Goal: Task Accomplishment & Management: Manage account settings

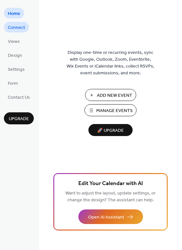
click at [22, 30] on span "Connect" at bounding box center [16, 27] width 17 height 7
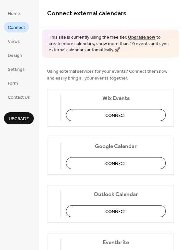
click at [17, 35] on ul "Home Connect Views Design Settings Form Contact Us" at bounding box center [19, 55] width 30 height 94
click at [12, 42] on span "Views" at bounding box center [14, 41] width 12 height 7
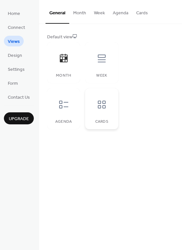
click at [98, 103] on icon at bounding box center [101, 104] width 10 height 10
click at [62, 107] on icon at bounding box center [63, 105] width 9 height 8
click at [103, 69] on div "Week" at bounding box center [101, 62] width 33 height 41
click at [62, 108] on icon at bounding box center [63, 105] width 9 height 8
click at [74, 38] on div "Default view" at bounding box center [109, 37] width 125 height 7
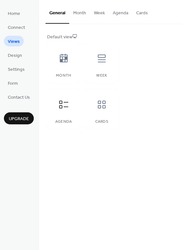
click at [63, 34] on div "Default view" at bounding box center [109, 37] width 125 height 7
click at [81, 13] on button "Month" at bounding box center [79, 11] width 21 height 23
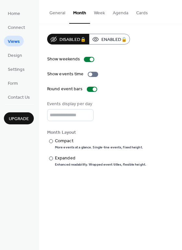
click at [93, 14] on button "Week" at bounding box center [99, 11] width 19 height 23
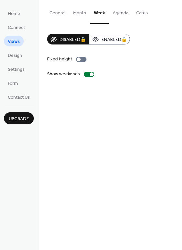
click at [115, 16] on button "Agenda" at bounding box center [120, 11] width 23 height 23
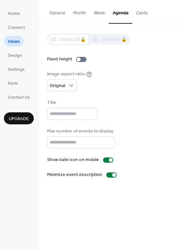
click at [132, 18] on button "Cards" at bounding box center [141, 11] width 19 height 23
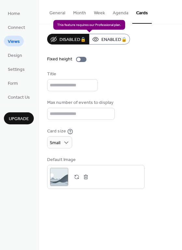
click at [96, 41] on div "Disabled 🔒 Enabled 🔒" at bounding box center [88, 39] width 83 height 11
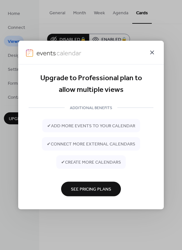
click at [153, 54] on icon at bounding box center [152, 53] width 8 height 8
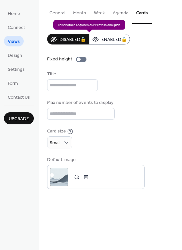
click at [63, 40] on div "Disabled 🔒 Enabled 🔒" at bounding box center [88, 39] width 83 height 11
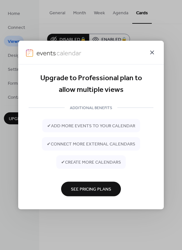
click at [153, 49] on icon at bounding box center [152, 53] width 8 height 8
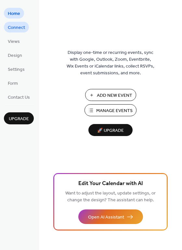
click at [17, 28] on span "Connect" at bounding box center [16, 27] width 17 height 7
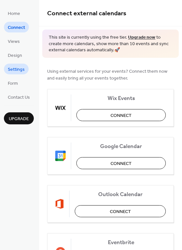
click at [17, 66] on span "Settings" at bounding box center [16, 69] width 17 height 7
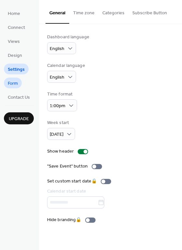
click at [17, 80] on span "Form" at bounding box center [13, 83] width 10 height 7
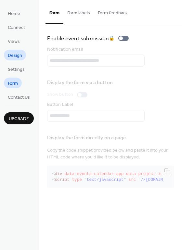
click at [16, 54] on span "Design" at bounding box center [15, 55] width 14 height 7
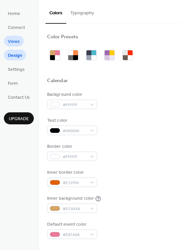
click at [15, 43] on span "Views" at bounding box center [14, 41] width 12 height 7
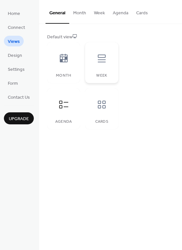
click at [97, 73] on div "Week" at bounding box center [101, 62] width 33 height 41
click at [64, 104] on icon at bounding box center [63, 104] width 10 height 10
